Goal: Obtain resource: Obtain resource

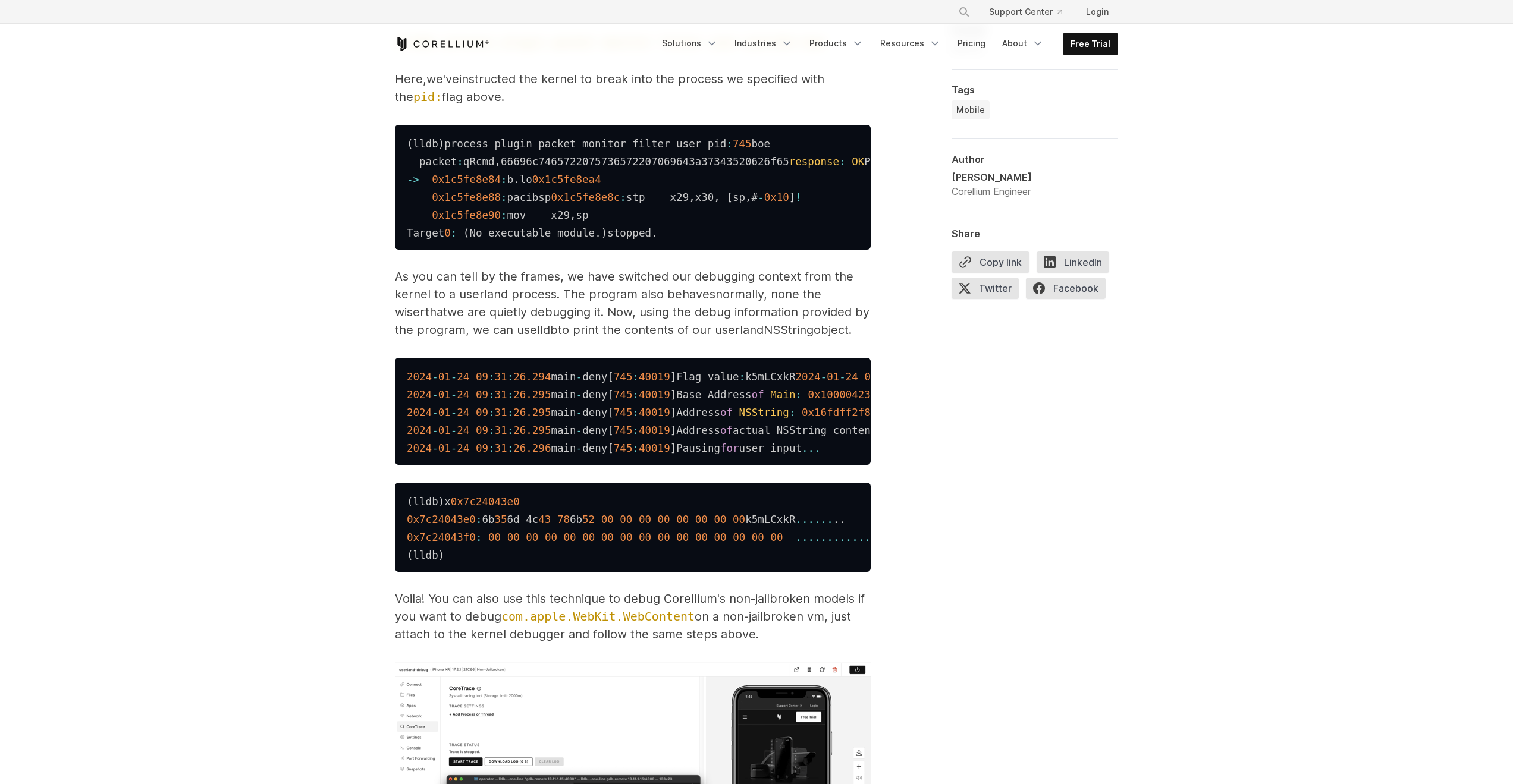
scroll to position [3433, 0]
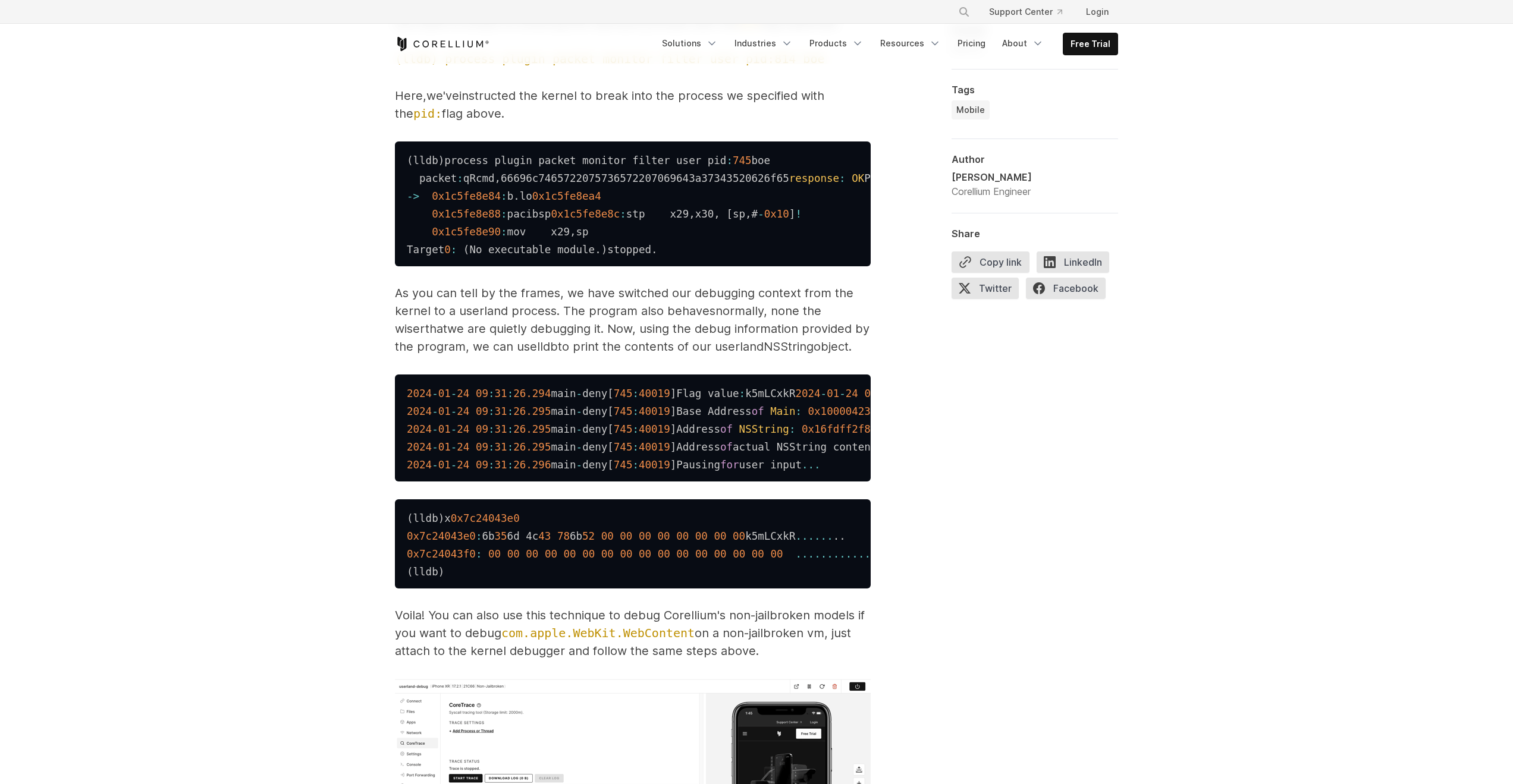
drag, startPoint x: 464, startPoint y: 122, endPoint x: 509, endPoint y: 122, distance: 45.0
drag, startPoint x: 409, startPoint y: 124, endPoint x: 612, endPoint y: 118, distance: 203.1
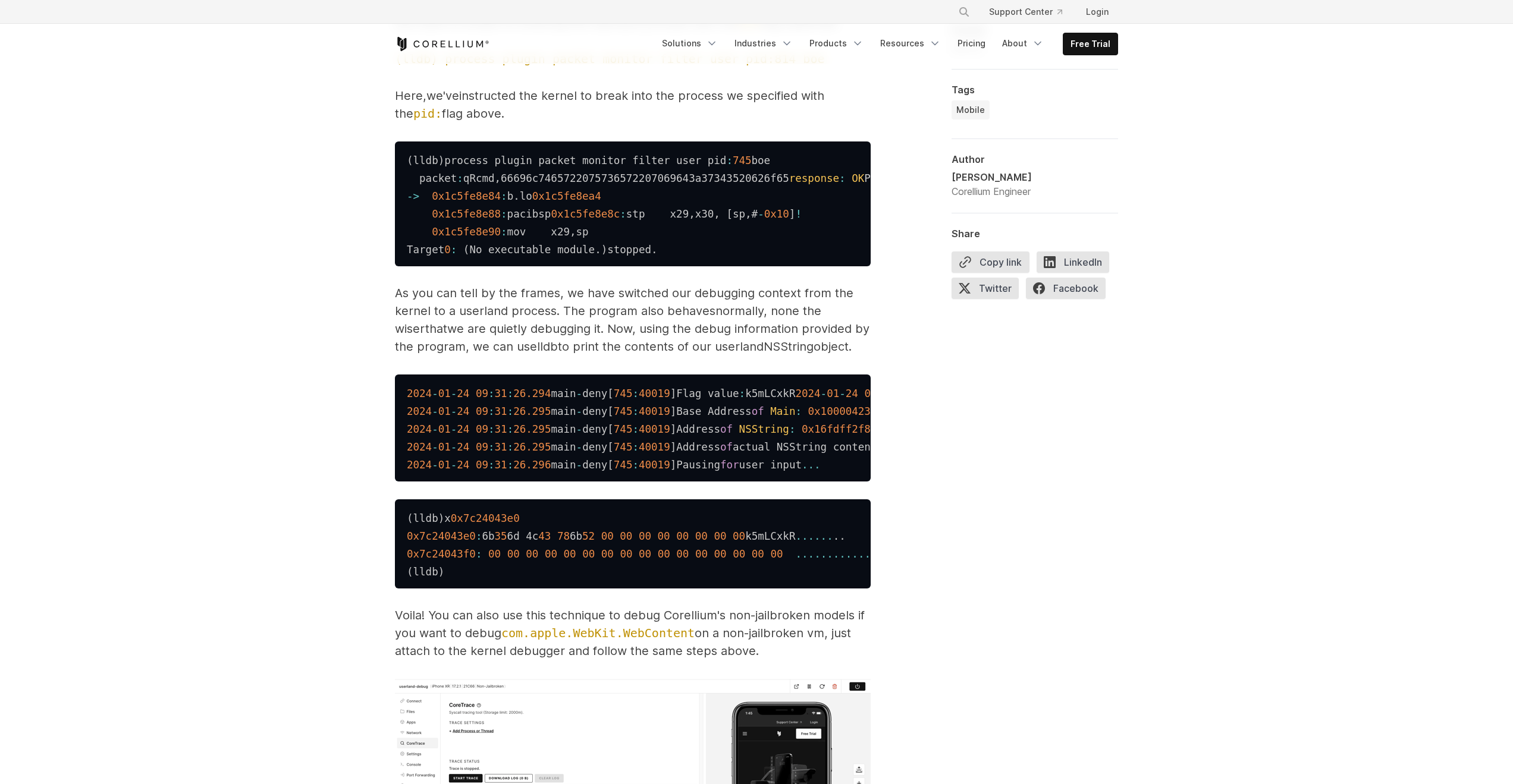
copy code "( lldb ) gdb - remote 10.11 .1 .12 : 4000"
drag, startPoint x: 407, startPoint y: 593, endPoint x: 784, endPoint y: 587, distance: 377.0
click at [784, 256] on code "( lldb ) process plugin packet monitor filter user pid : 745 boe packet : qRcmd…" at bounding box center [886, 205] width 958 height 101
copy code "( lldb ) process plugin packet monitor filter user pid : 745 boe"
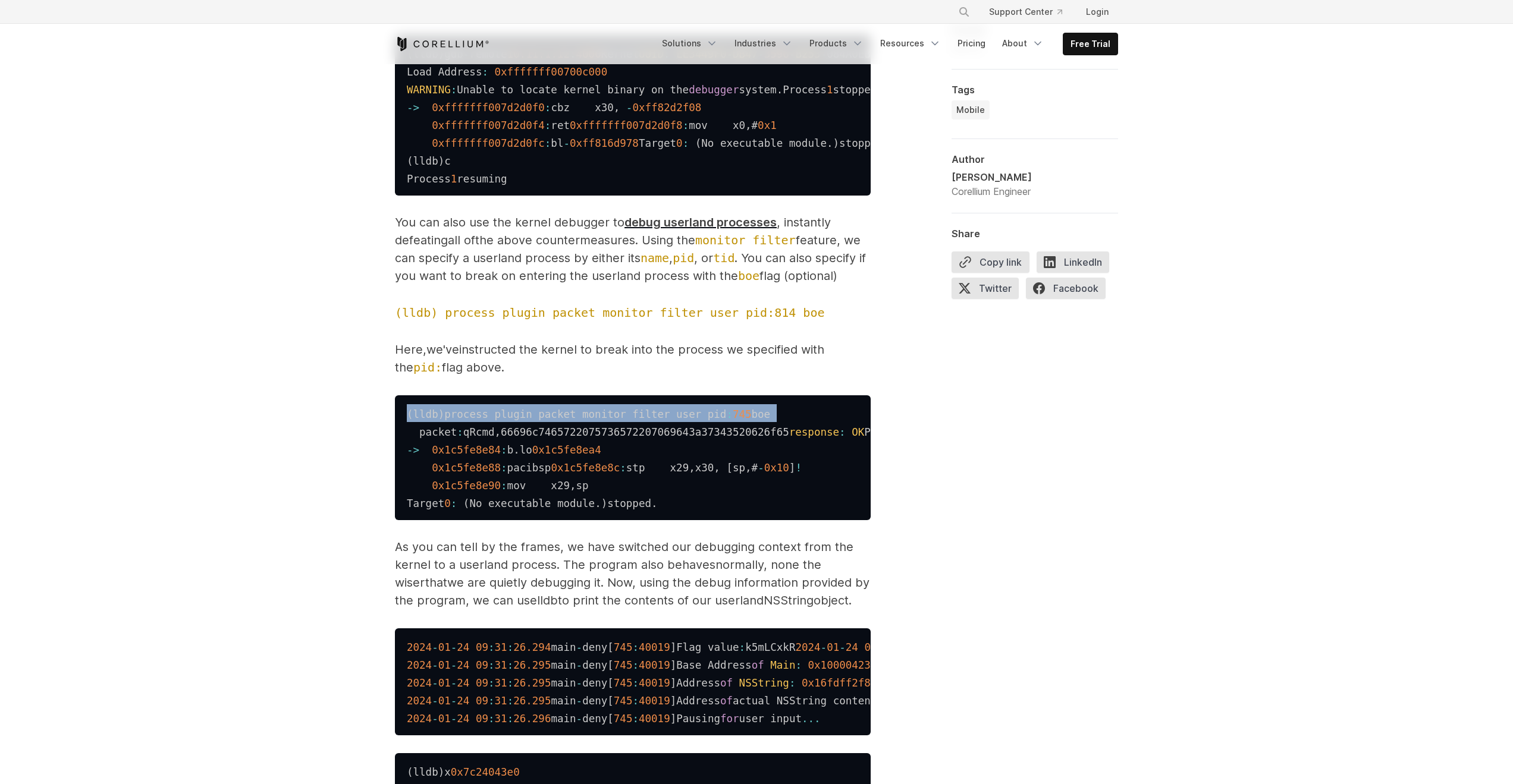
scroll to position [3121, 0]
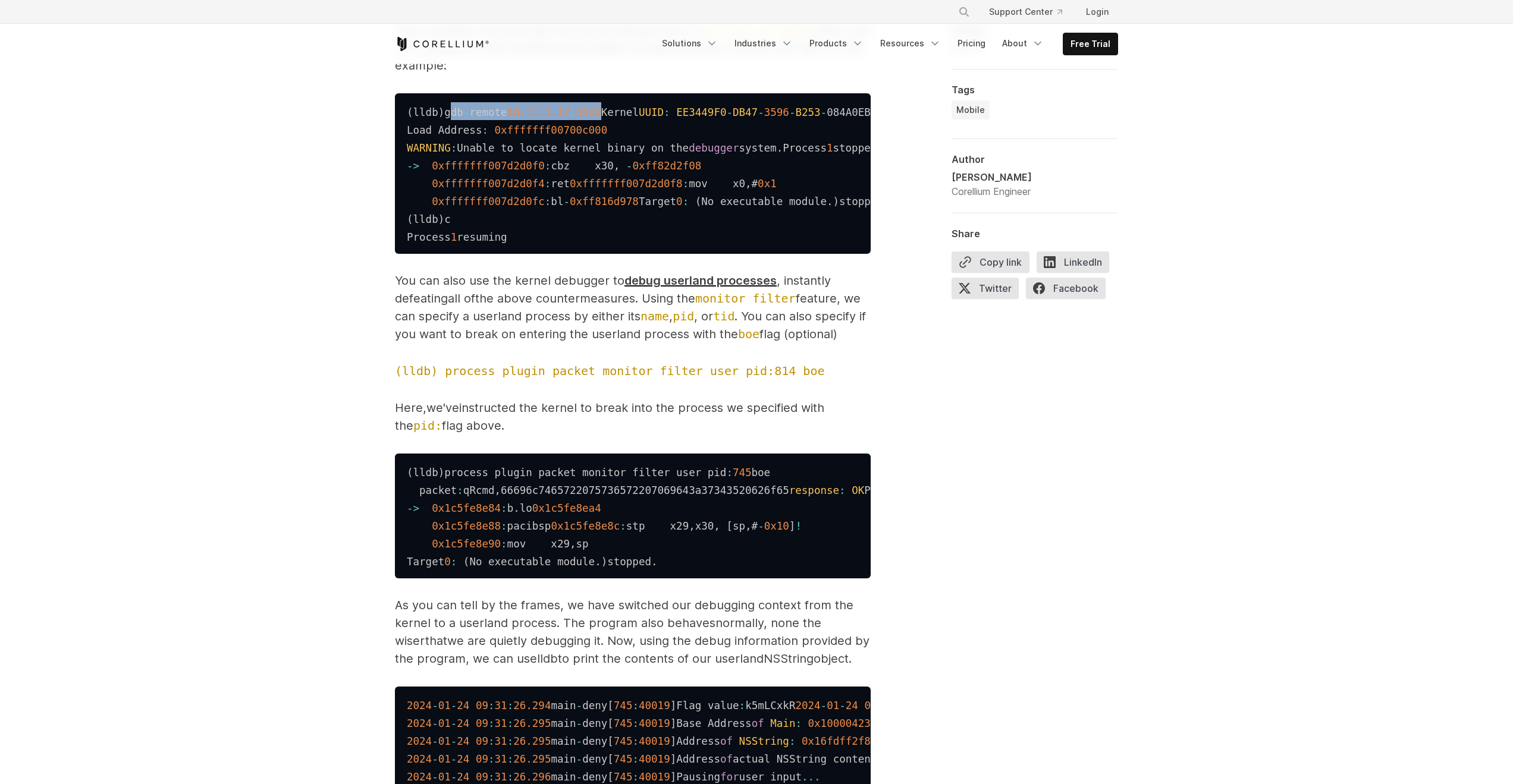
drag, startPoint x: 451, startPoint y: 438, endPoint x: 614, endPoint y: 433, distance: 163.1
click at [614, 243] on code "( lldb ) gdb - remote 10.11 .1 .12 : 4000 Kernel UUID : EE3449F0 - DB47 - 3596 …" at bounding box center [842, 175] width 871 height 137
copy code "gdb - remote 10.11 .1 .12 : 4000"
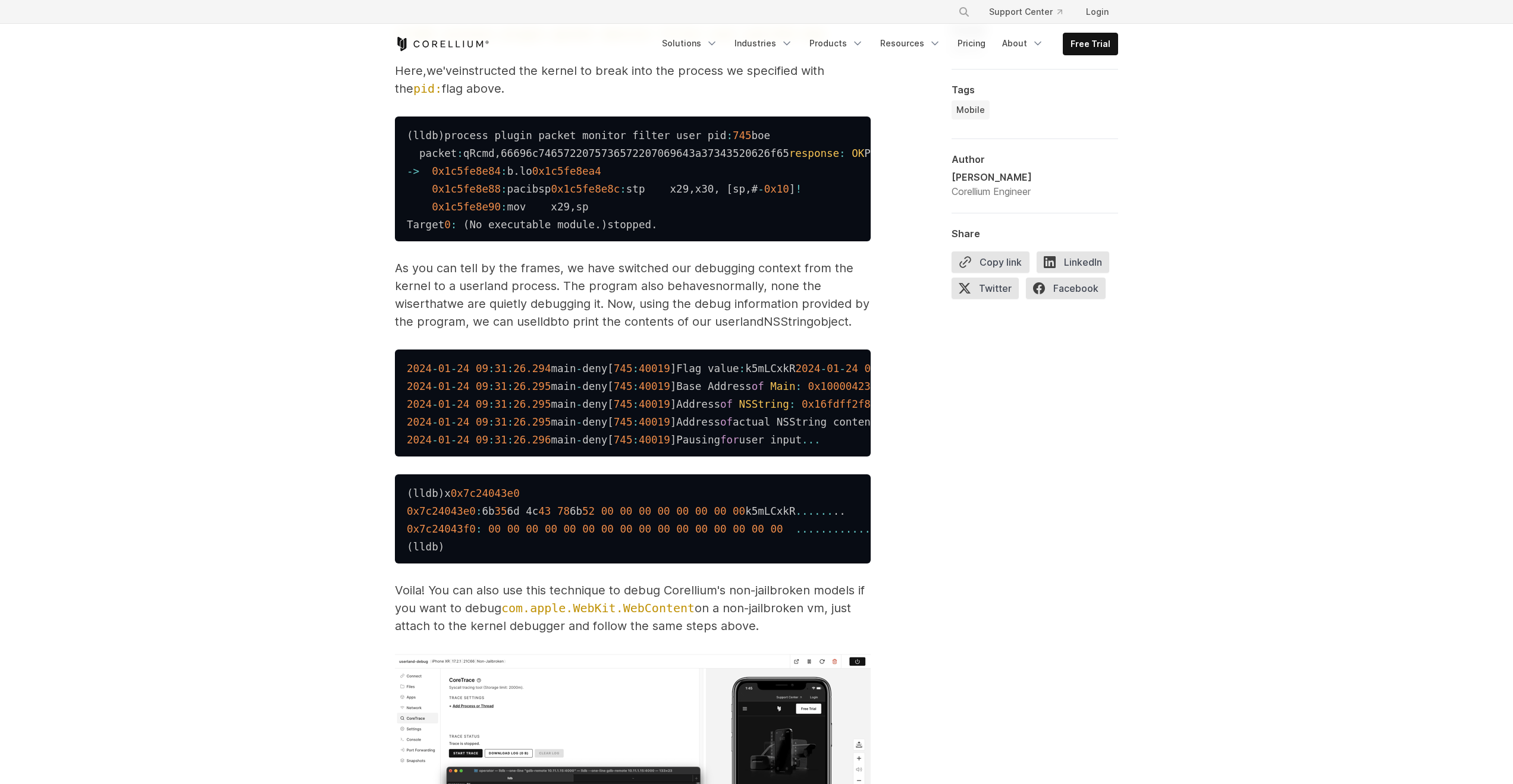
scroll to position [3459, 0]
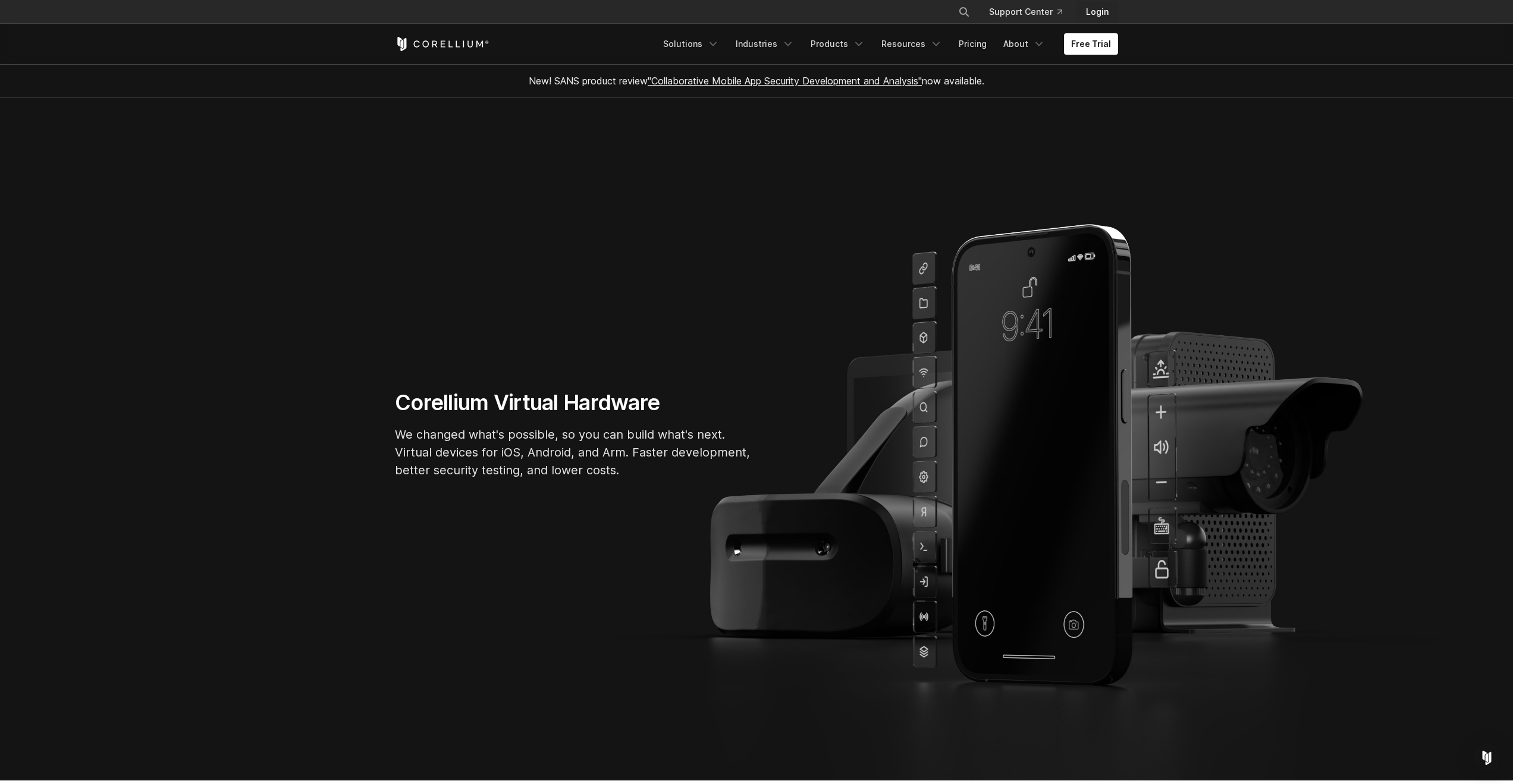
click at [1105, 4] on link "Login" at bounding box center [1097, 12] width 41 height 21
